Goal: Information Seeking & Learning: Learn about a topic

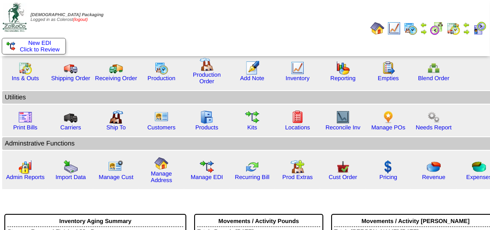
click at [82, 20] on link "(logout)" at bounding box center [80, 19] width 15 height 5
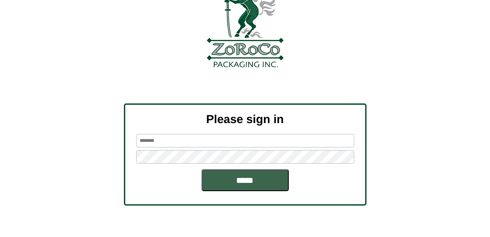
scroll to position [64, 0]
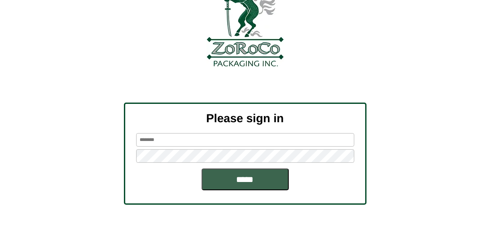
type input "********"
drag, startPoint x: 176, startPoint y: 136, endPoint x: 45, endPoint y: 161, distance: 133.1
click at [45, 161] on div "Please sign in ******** *****" at bounding box center [245, 153] width 490 height 102
click at [231, 177] on input "*****" at bounding box center [244, 179] width 87 height 22
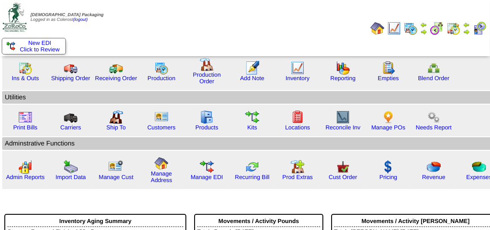
click at [469, 29] on img at bounding box center [466, 31] width 7 height 7
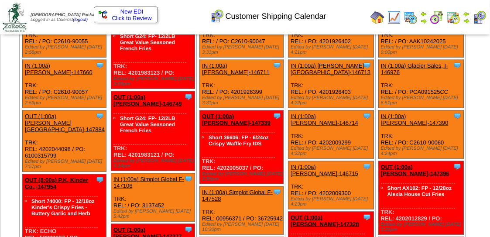
scroll to position [1959, 0]
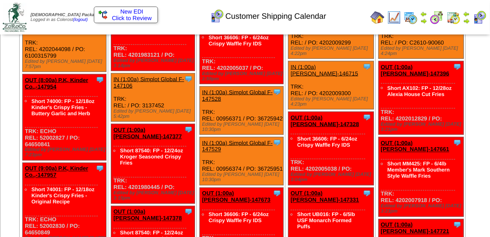
scroll to position [2059, 0]
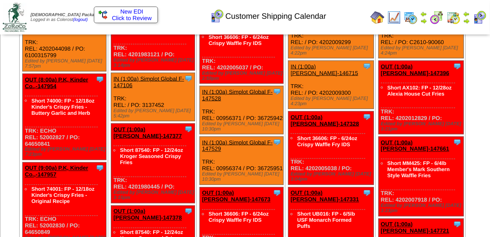
click at [379, 14] on img at bounding box center [377, 17] width 14 height 14
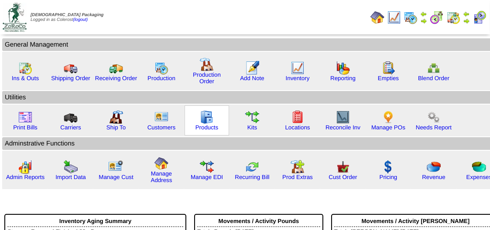
click at [211, 118] on img at bounding box center [207, 117] width 14 height 14
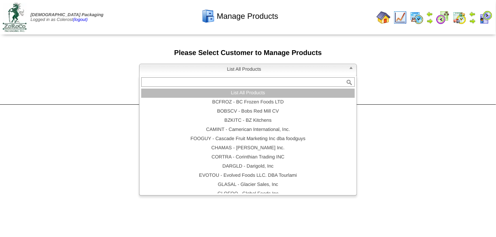
click at [272, 69] on span "List All Products" at bounding box center [244, 69] width 202 height 10
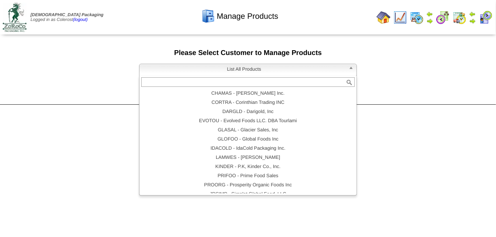
scroll to position [53, 0]
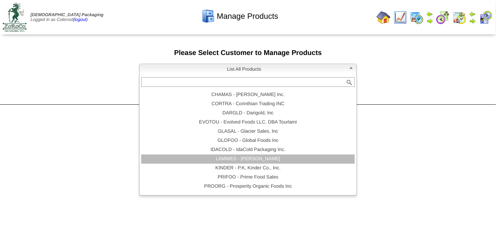
click at [302, 161] on li "LAMWES - Lamb-Weston" at bounding box center [248, 158] width 214 height 9
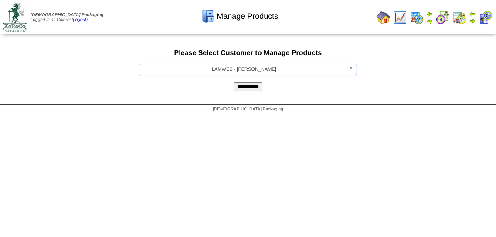
click at [255, 86] on input "**********" at bounding box center [248, 86] width 29 height 9
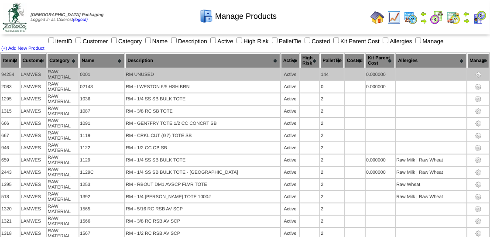
scroll to position [8205, 0]
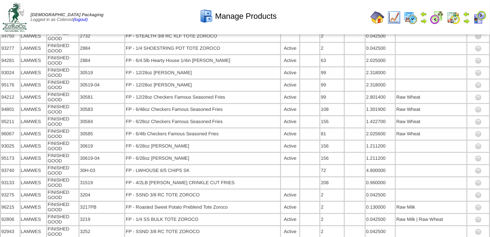
click at [411, 17] on img at bounding box center [410, 17] width 14 height 14
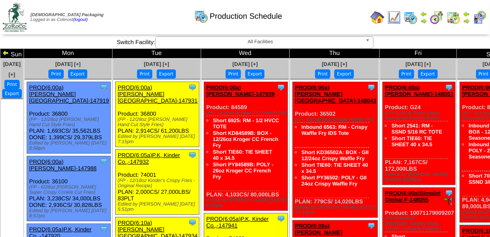
click at [378, 15] on img at bounding box center [377, 17] width 14 height 14
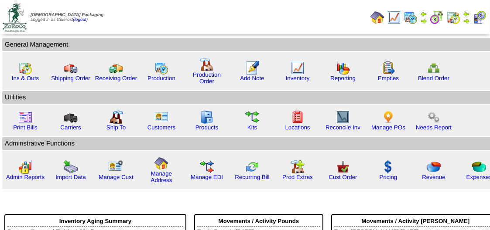
click at [265, 17] on td "Print All" at bounding box center [247, 17] width 237 height 33
click at [216, 20] on td "Print All" at bounding box center [247, 17] width 237 height 33
click at [201, 121] on img at bounding box center [207, 117] width 14 height 14
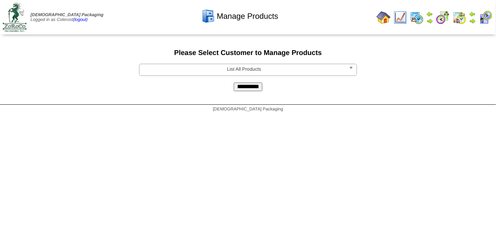
click at [256, 85] on input "**********" at bounding box center [248, 86] width 29 height 9
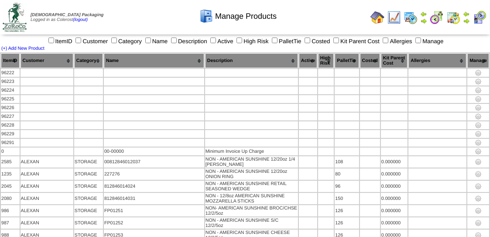
scroll to position [50654, 0]
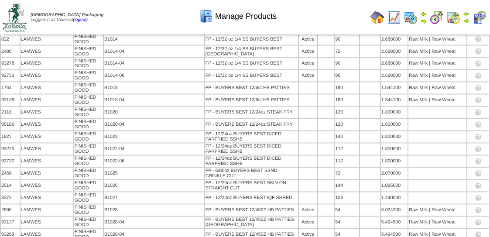
click at [288, 23] on div "Manage Products" at bounding box center [237, 13] width 279 height 24
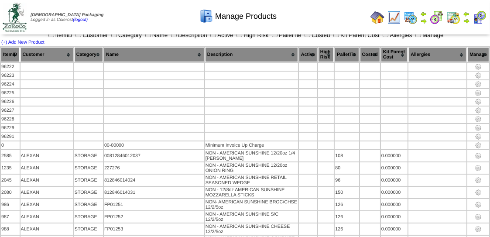
scroll to position [18770, 0]
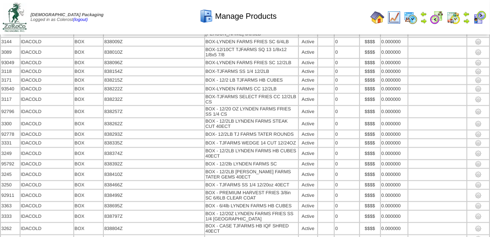
click at [394, 19] on img at bounding box center [394, 17] width 14 height 14
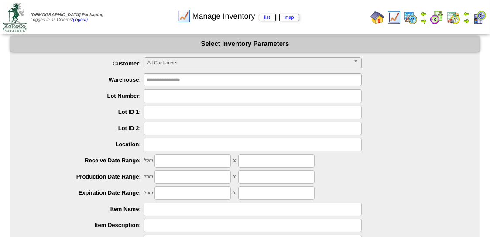
click at [378, 14] on img at bounding box center [377, 17] width 14 height 14
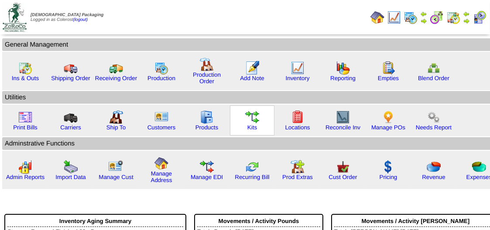
click at [250, 118] on img at bounding box center [252, 117] width 14 height 14
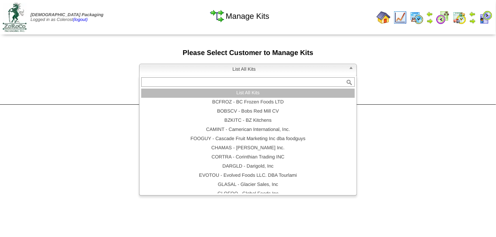
click at [281, 71] on span "List All Kits" at bounding box center [244, 69] width 202 height 10
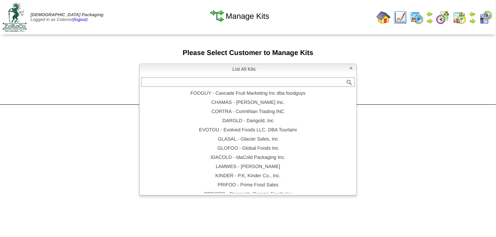
scroll to position [50, 0]
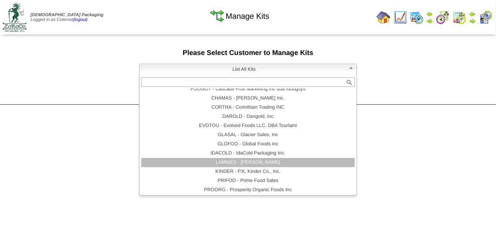
click at [295, 162] on li "LAMWES - Lamb-Weston" at bounding box center [248, 162] width 214 height 9
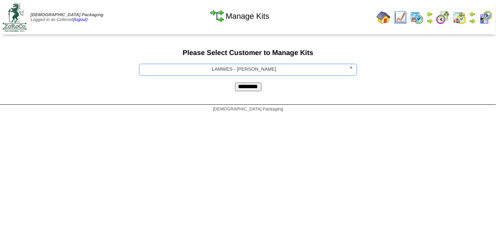
click at [246, 85] on input "*********" at bounding box center [248, 86] width 27 height 9
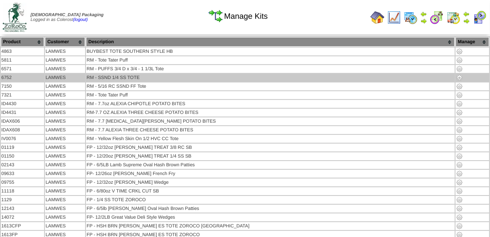
scroll to position [3451, 0]
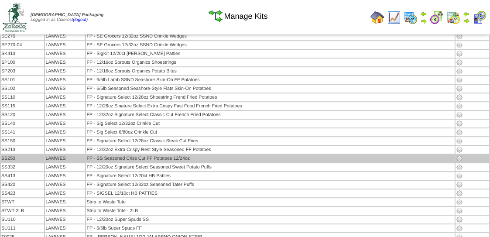
click at [456, 155] on img at bounding box center [459, 158] width 7 height 7
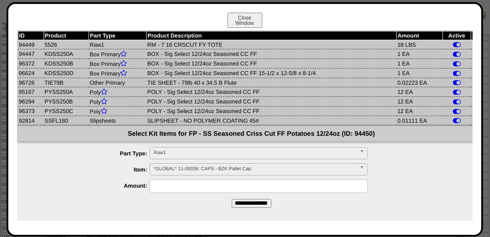
click at [248, 20] on button "Close Window" at bounding box center [244, 20] width 35 height 15
click at [251, 20] on button "Close Window" at bounding box center [244, 20] width 35 height 15
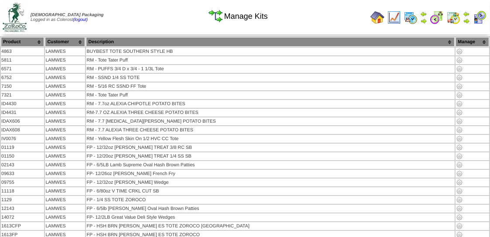
click at [377, 17] on div "Manage Kits" at bounding box center [237, 13] width 279 height 24
click at [376, 14] on div "Manage Kits" at bounding box center [237, 13] width 279 height 24
click at [378, 16] on img at bounding box center [377, 17] width 14 height 14
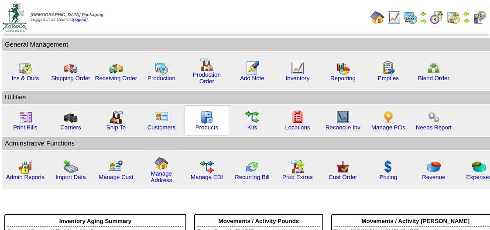
click at [209, 114] on img at bounding box center [207, 117] width 14 height 14
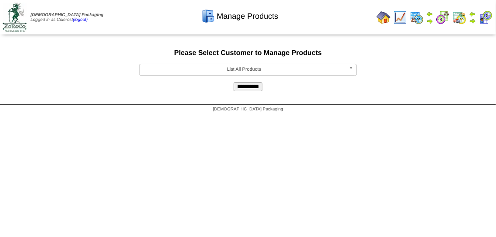
click at [282, 68] on span "List All Products" at bounding box center [244, 69] width 202 height 10
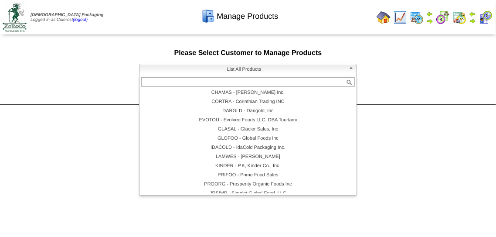
scroll to position [56, 0]
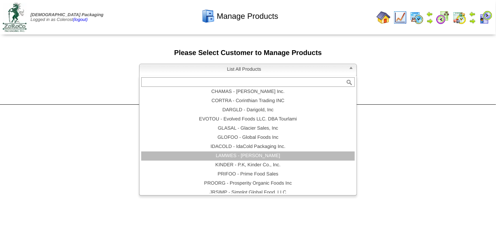
click at [306, 155] on li "LAMWES - [PERSON_NAME]" at bounding box center [248, 155] width 214 height 9
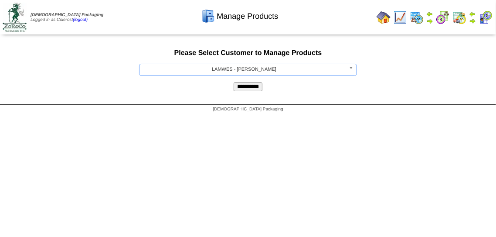
click at [252, 88] on input "**********" at bounding box center [248, 86] width 29 height 9
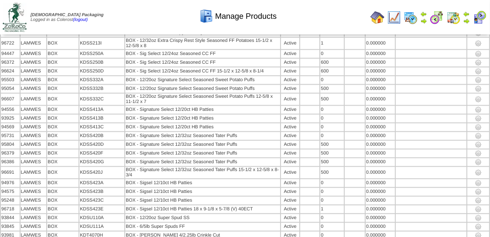
scroll to position [20160, 0]
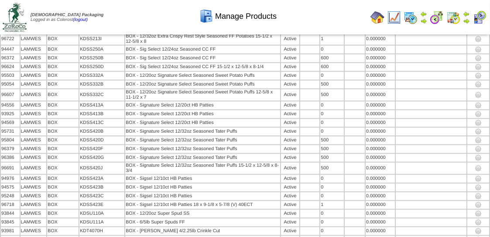
click at [143, 12] on div "Manage Products" at bounding box center [237, 13] width 279 height 24
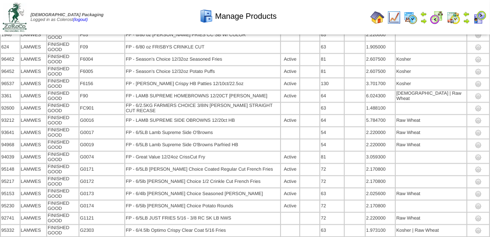
scroll to position [11257, 0]
click at [142, 23] on div "Manage Products" at bounding box center [237, 13] width 279 height 24
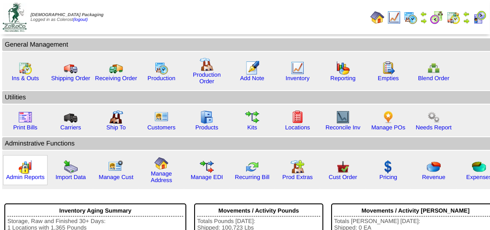
click at [28, 169] on img at bounding box center [25, 167] width 14 height 14
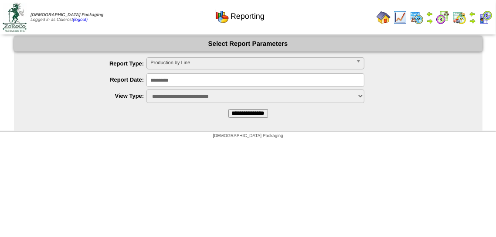
drag, startPoint x: 212, startPoint y: 63, endPoint x: 207, endPoint y: 61, distance: 6.1
click at [207, 61] on span "Production by Line" at bounding box center [251, 63] width 202 height 10
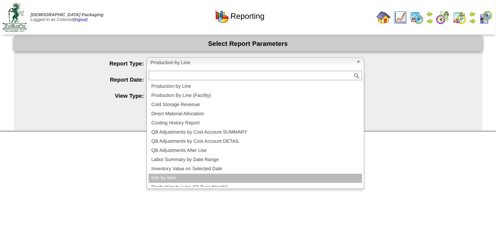
click at [199, 178] on li "Kits by Item" at bounding box center [256, 178] width 214 height 9
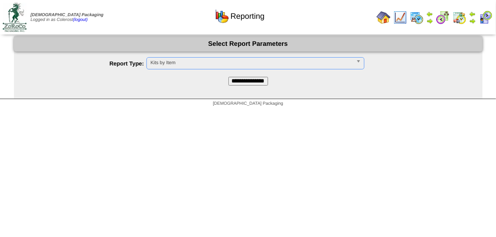
click at [255, 78] on input "**********" at bounding box center [248, 81] width 40 height 9
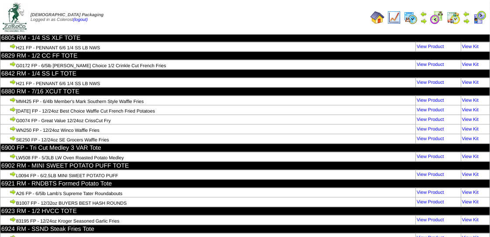
scroll to position [50072, 0]
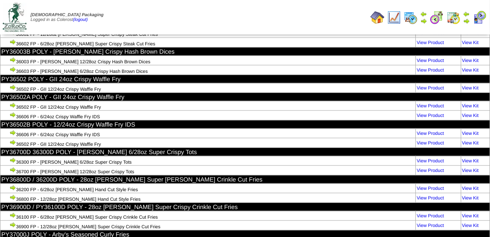
click at [205, 14] on td "Print All" at bounding box center [247, 17] width 237 height 33
click at [213, 14] on td "Print All" at bounding box center [247, 17] width 237 height 33
click at [244, 17] on td "Print All" at bounding box center [247, 17] width 237 height 33
